Goal: Task Accomplishment & Management: Manage account settings

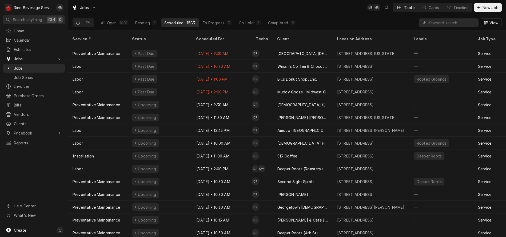
click at [191, 22] on div "1583" at bounding box center [191, 23] width 8 height 6
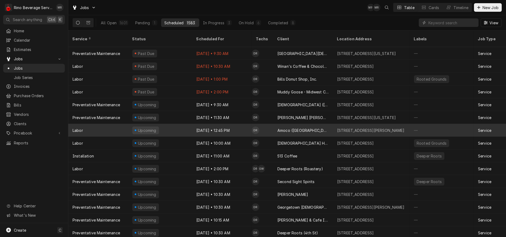
click at [208, 124] on div "Oct 16 • 12:45 PM" at bounding box center [222, 130] width 60 height 13
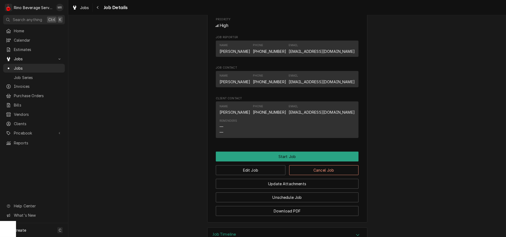
scroll to position [355, 0]
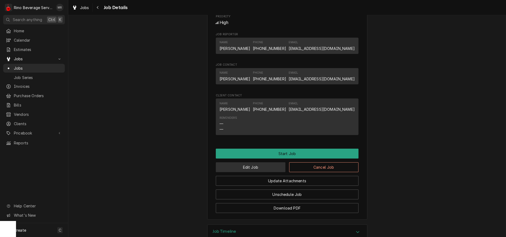
click at [244, 168] on button "Edit Job" at bounding box center [251, 167] width 70 height 10
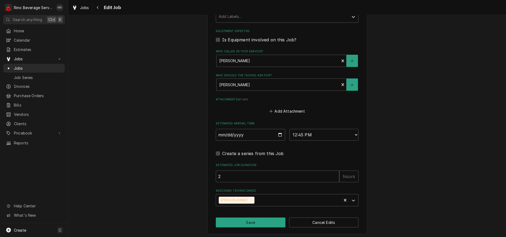
scroll to position [410, 0]
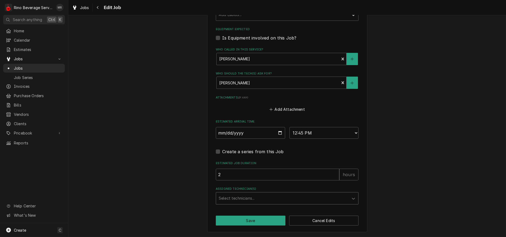
click at [284, 200] on div "Assigned Technician(s)" at bounding box center [282, 198] width 127 height 10
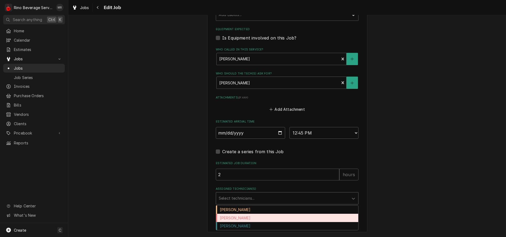
click at [266, 215] on div "Dane Vagedes" at bounding box center [287, 217] width 142 height 8
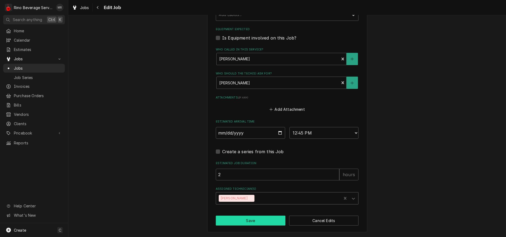
click at [261, 218] on button "Save" at bounding box center [251, 220] width 70 height 10
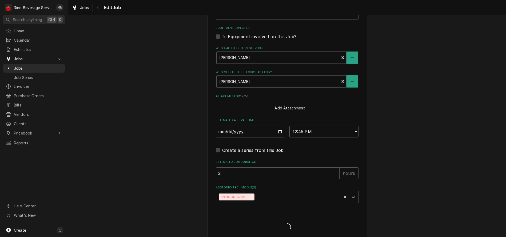
type textarea "x"
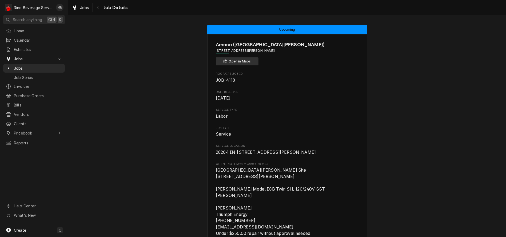
click at [234, 63] on button "Open in Maps" at bounding box center [237, 61] width 43 height 8
click at [34, 65] on span "Jobs" at bounding box center [38, 68] width 48 height 6
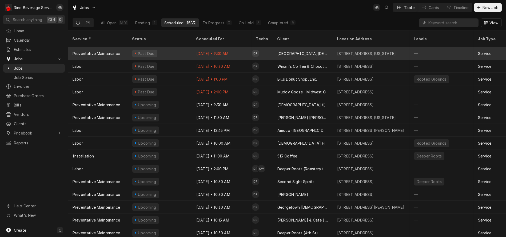
click at [179, 47] on div "Past Due" at bounding box center [160, 53] width 64 height 13
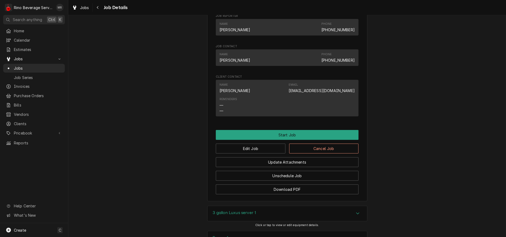
scroll to position [355, 0]
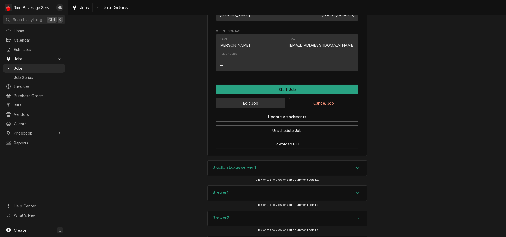
click at [253, 108] on button "Edit Job" at bounding box center [251, 103] width 70 height 10
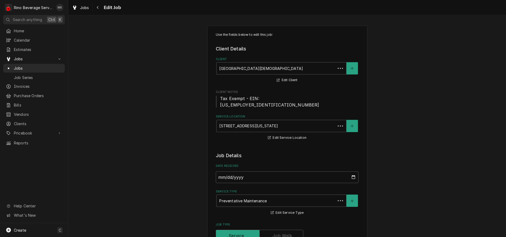
type textarea "x"
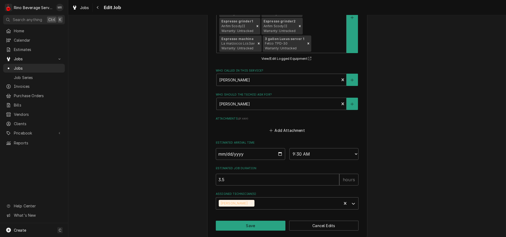
scroll to position [416, 0]
click at [277, 148] on input "[DATE]" at bounding box center [250, 154] width 69 height 12
type input "[DATE]"
click at [260, 220] on button "Save" at bounding box center [251, 225] width 70 height 10
type textarea "x"
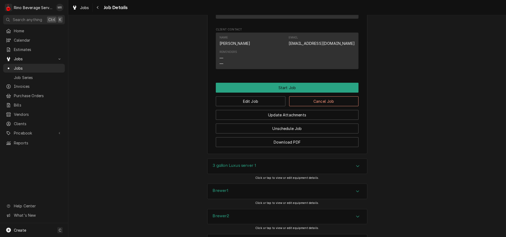
scroll to position [326, 0]
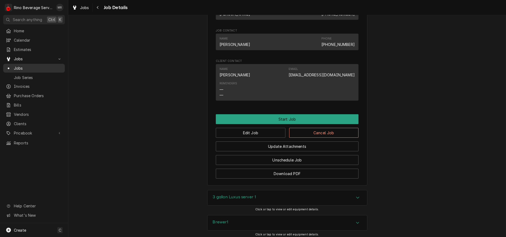
click at [41, 66] on span "Jobs" at bounding box center [38, 68] width 48 height 6
